Goal: Navigation & Orientation: Go to known website

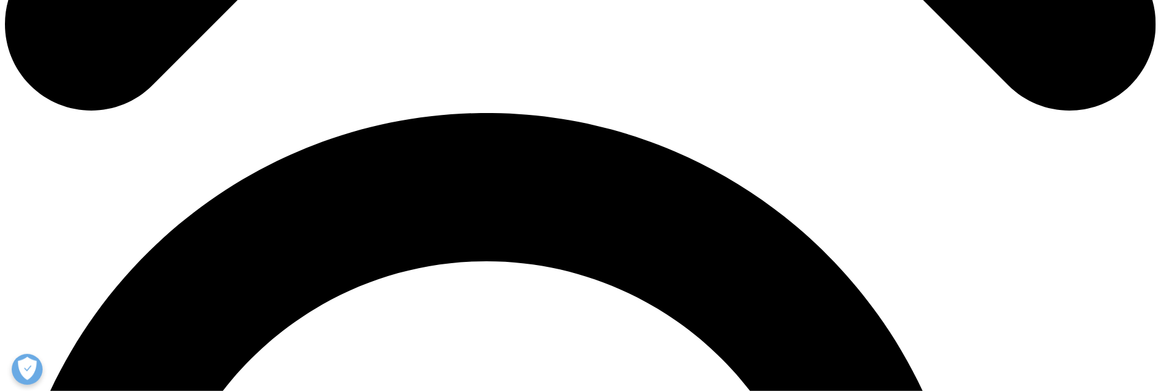
scroll to position [926, 0]
